Goal: Transaction & Acquisition: Purchase product/service

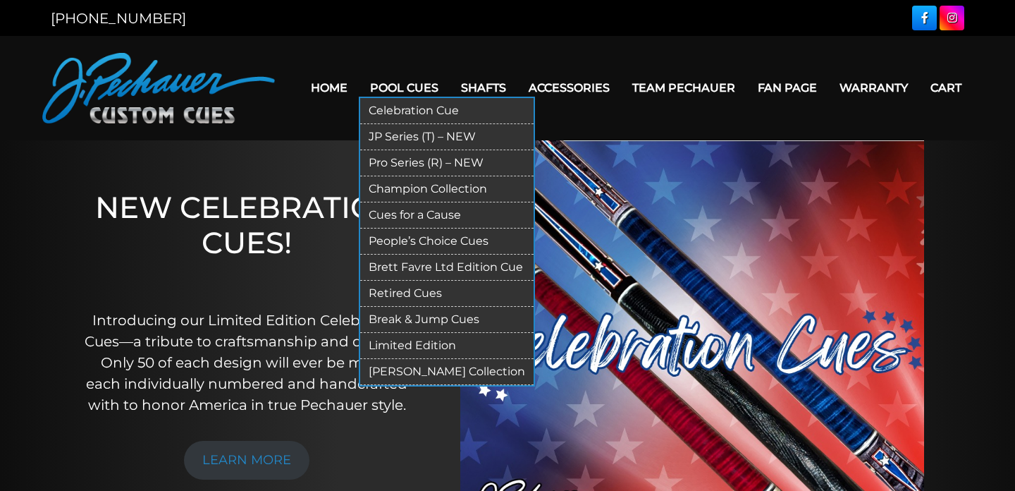
click at [420, 160] on link "Pro Series (R) – NEW" at bounding box center [446, 163] width 173 height 26
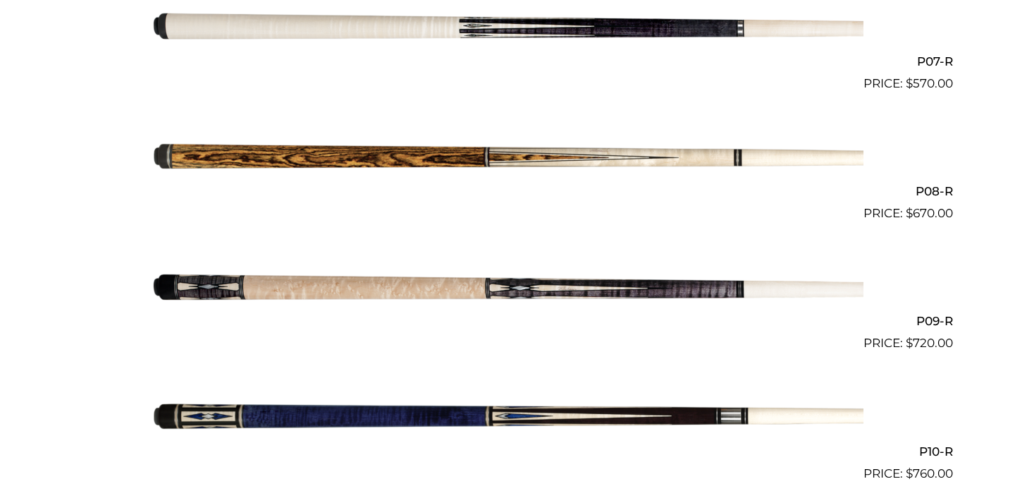
scroll to position [1246, 0]
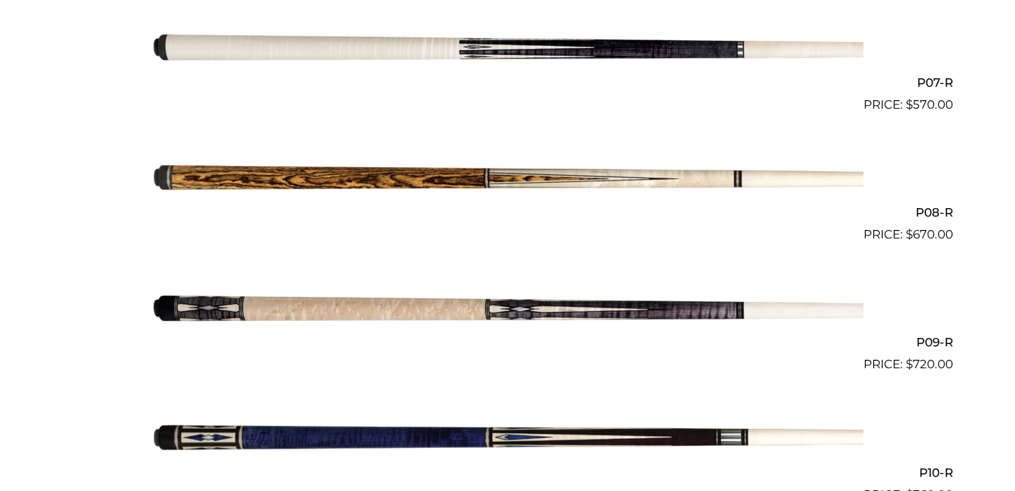
click at [460, 175] on img at bounding box center [508, 179] width 712 height 118
